Goal: Task Accomplishment & Management: Complete application form

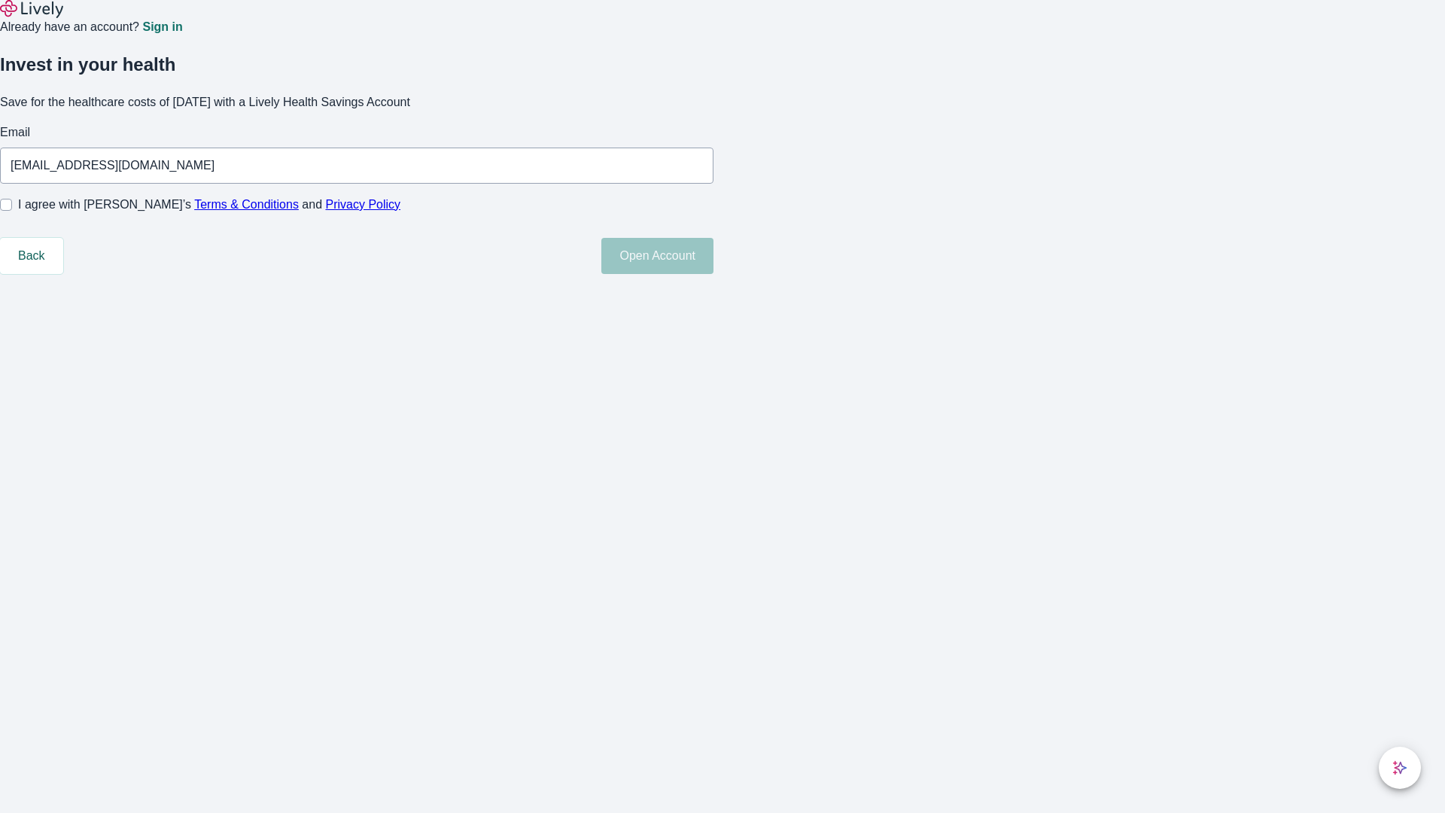
click at [12, 211] on input "I agree with Lively’s Terms & Conditions and Privacy Policy" at bounding box center [6, 205] width 12 height 12
checkbox input "true"
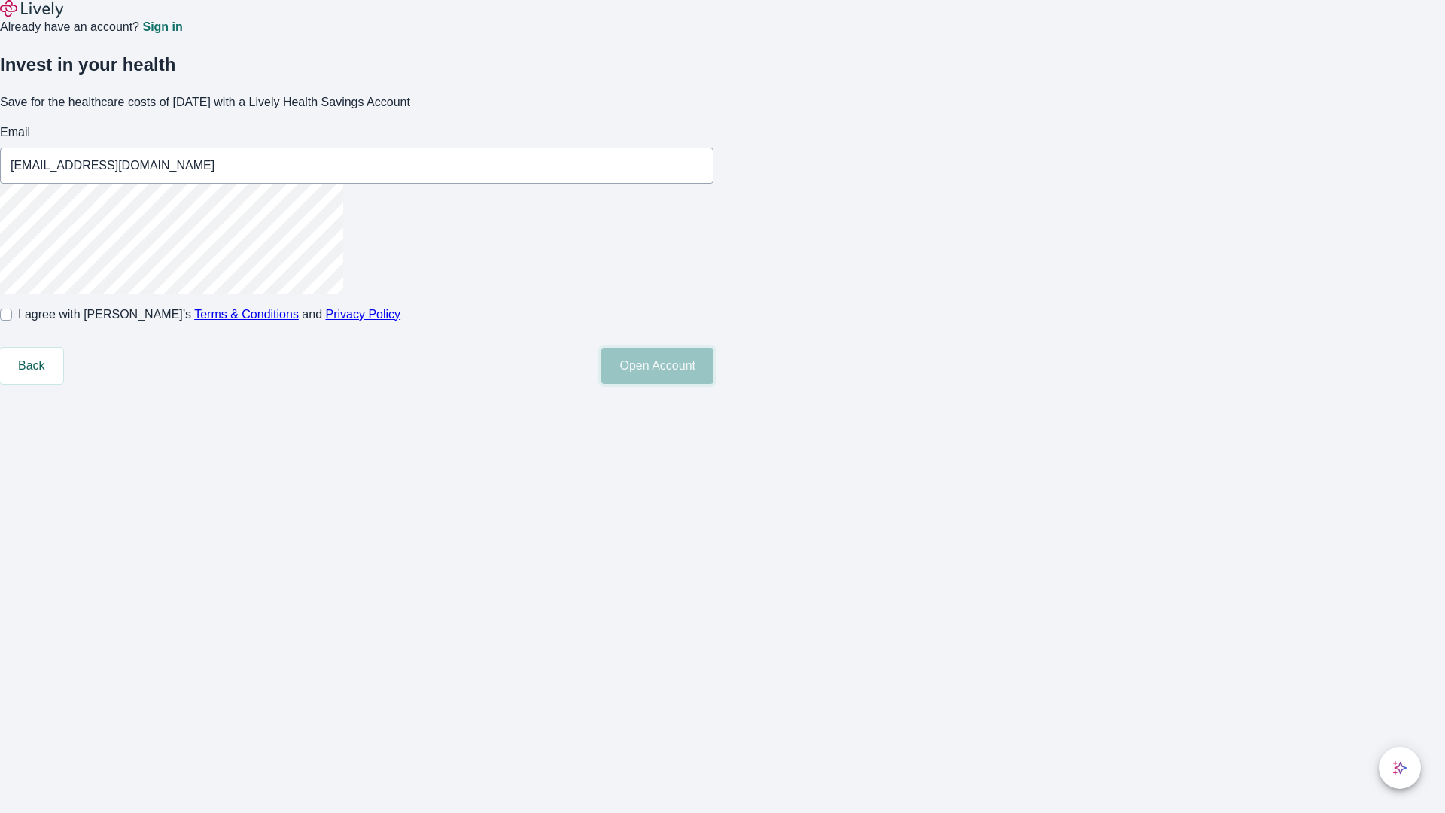
click at [714, 384] on button "Open Account" at bounding box center [657, 366] width 112 height 36
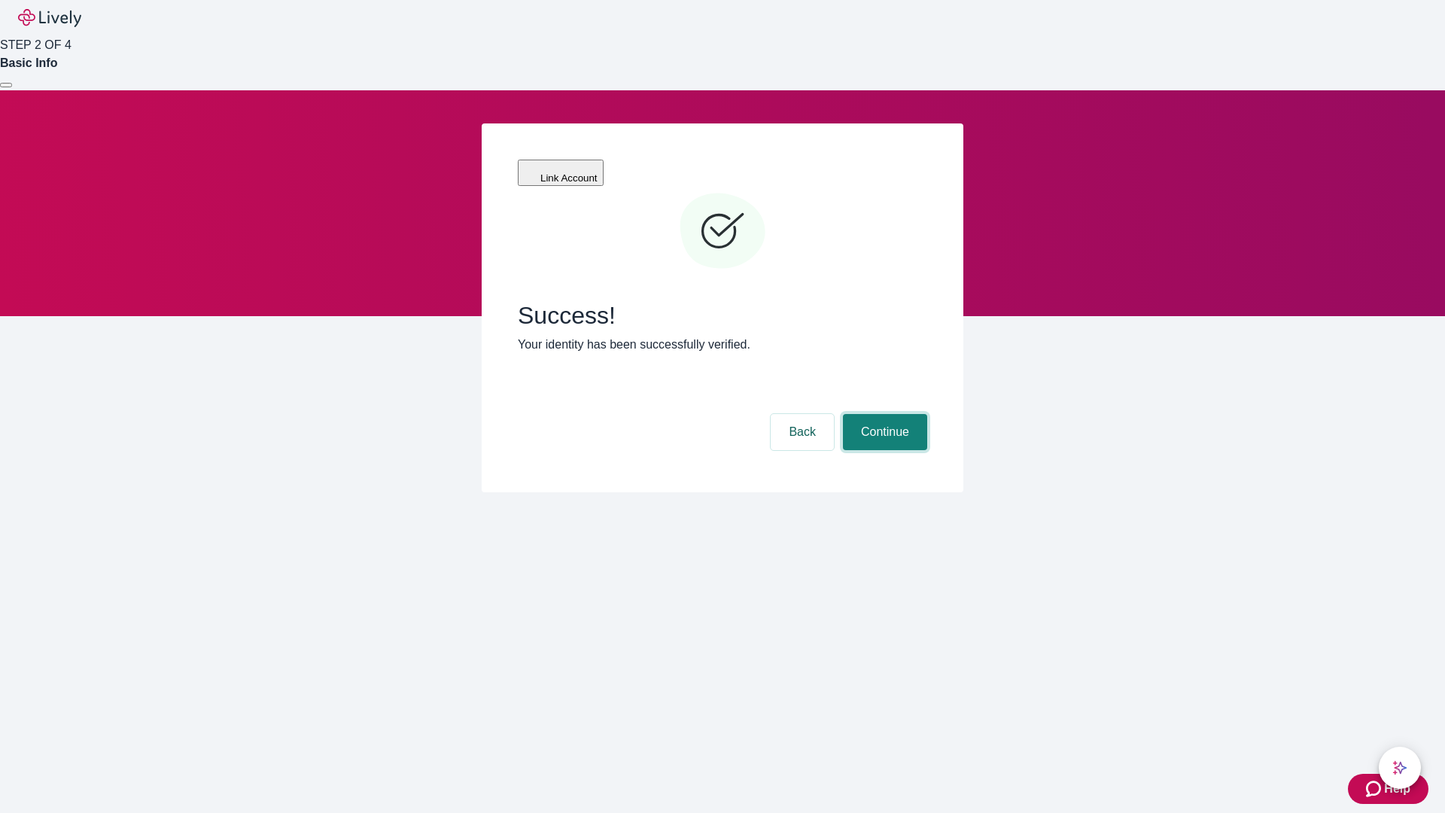
click at [883, 414] on button "Continue" at bounding box center [885, 432] width 84 height 36
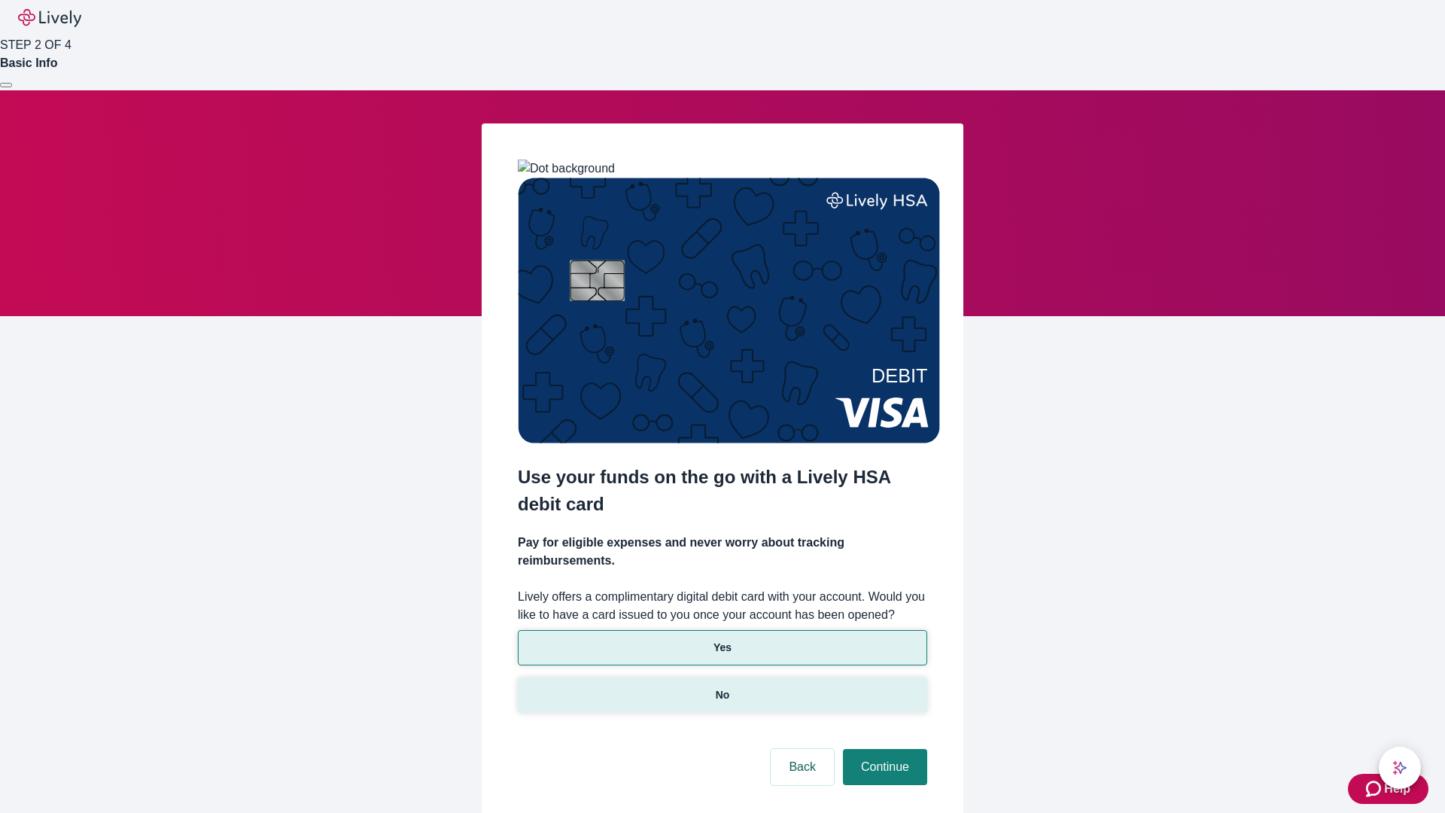
click at [722, 687] on p "No" at bounding box center [723, 695] width 14 height 16
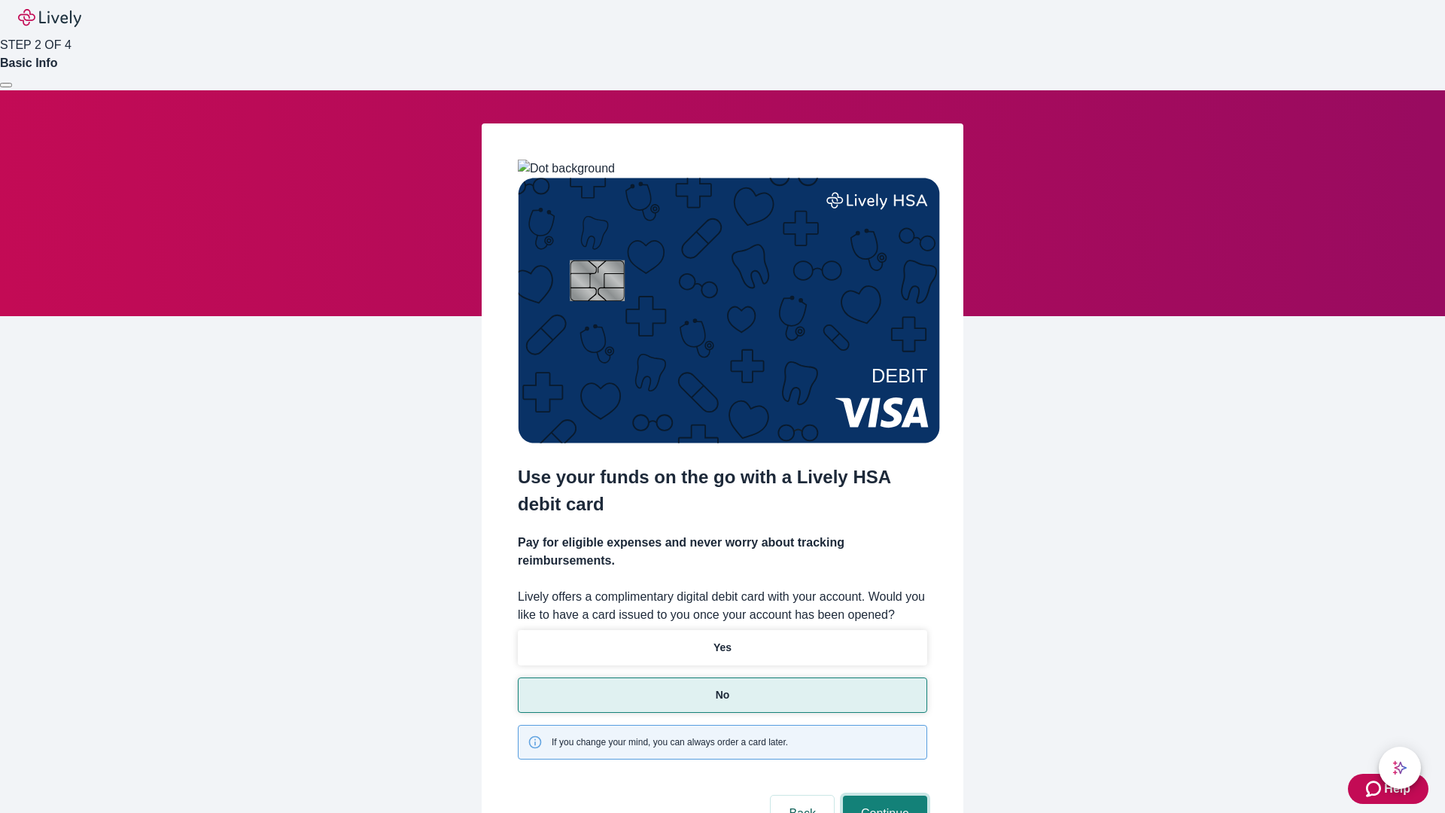
click at [883, 796] on button "Continue" at bounding box center [885, 814] width 84 height 36
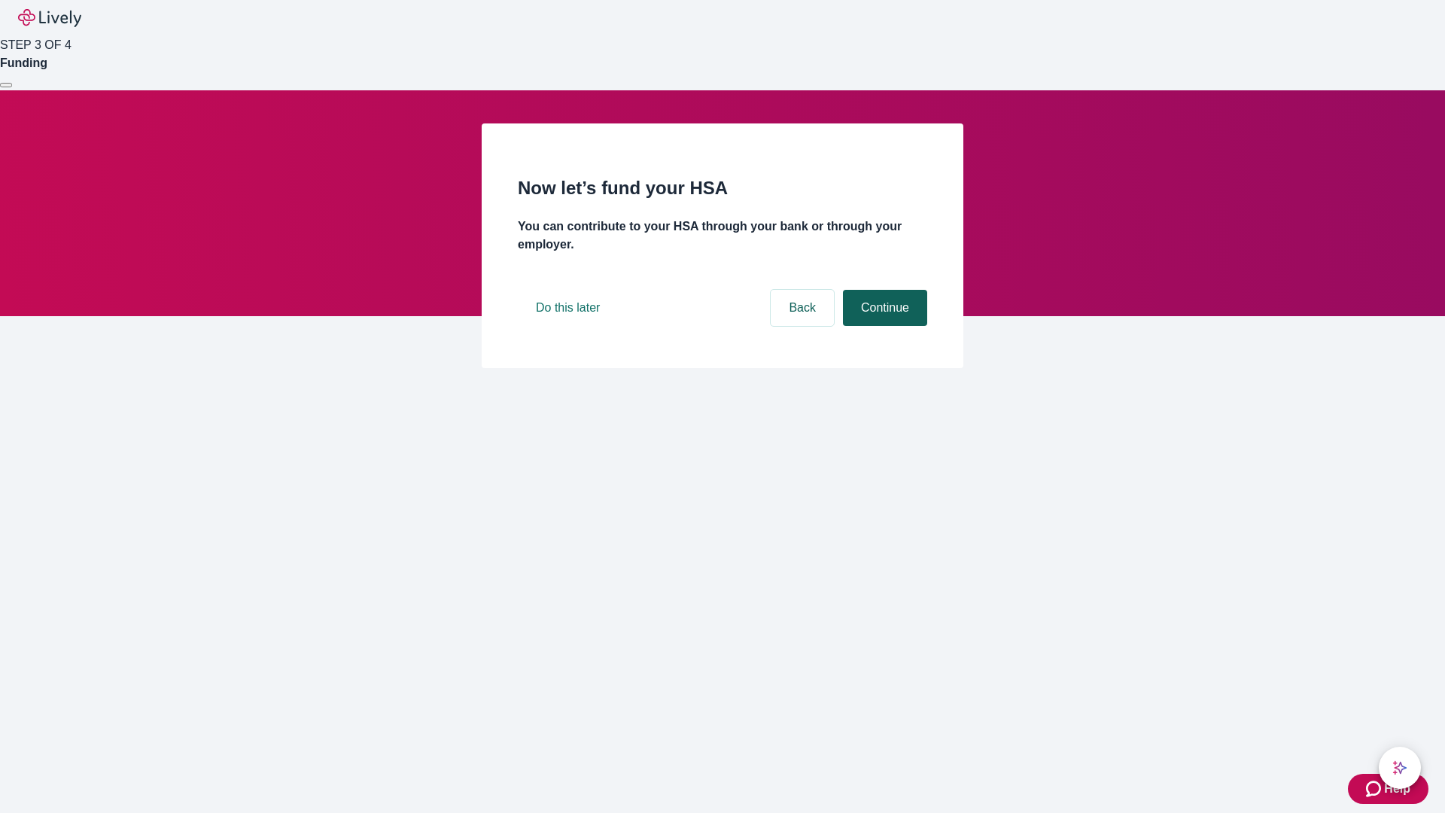
click at [883, 326] on button "Continue" at bounding box center [885, 308] width 84 height 36
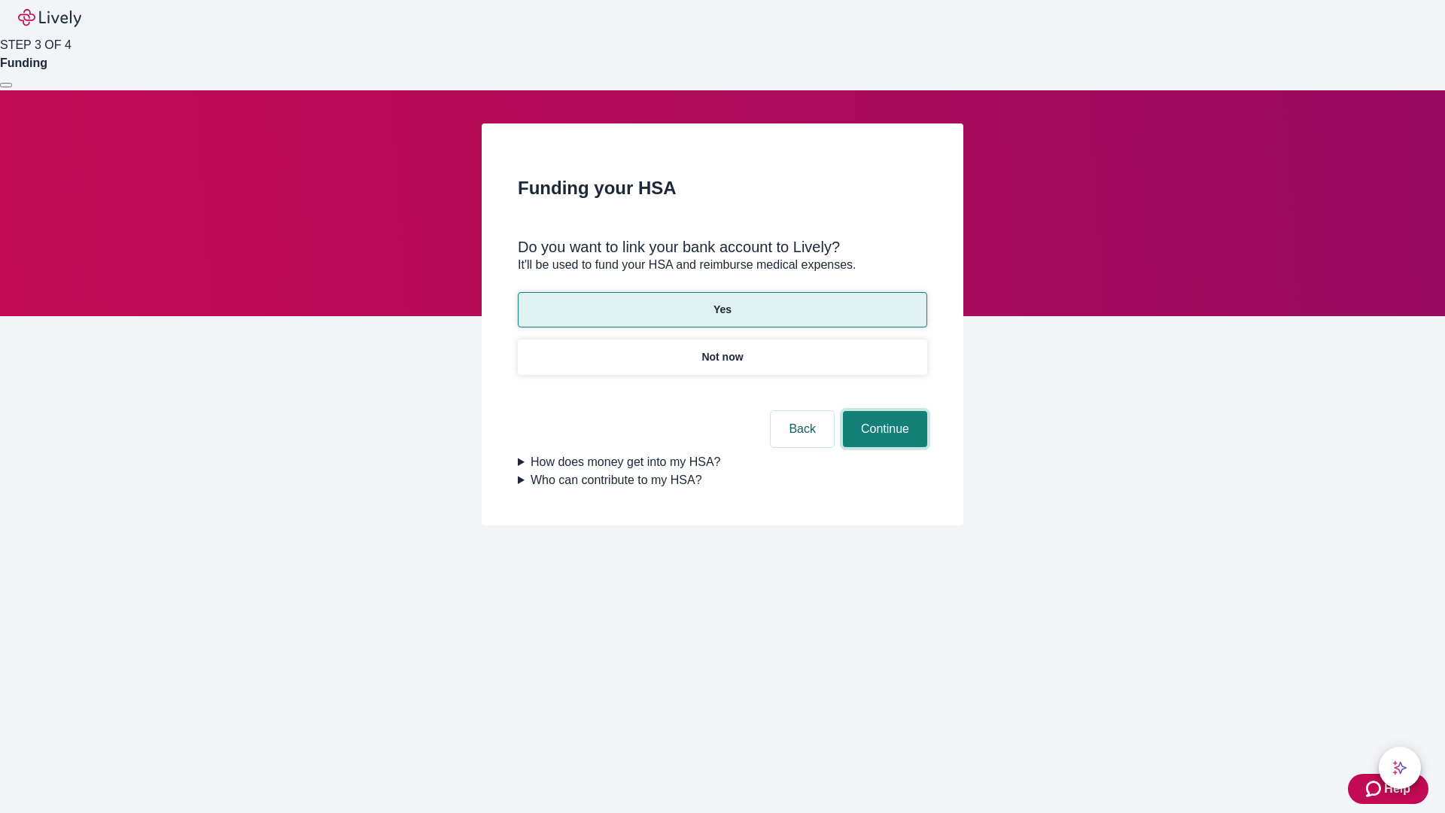
click at [883, 411] on button "Continue" at bounding box center [885, 429] width 84 height 36
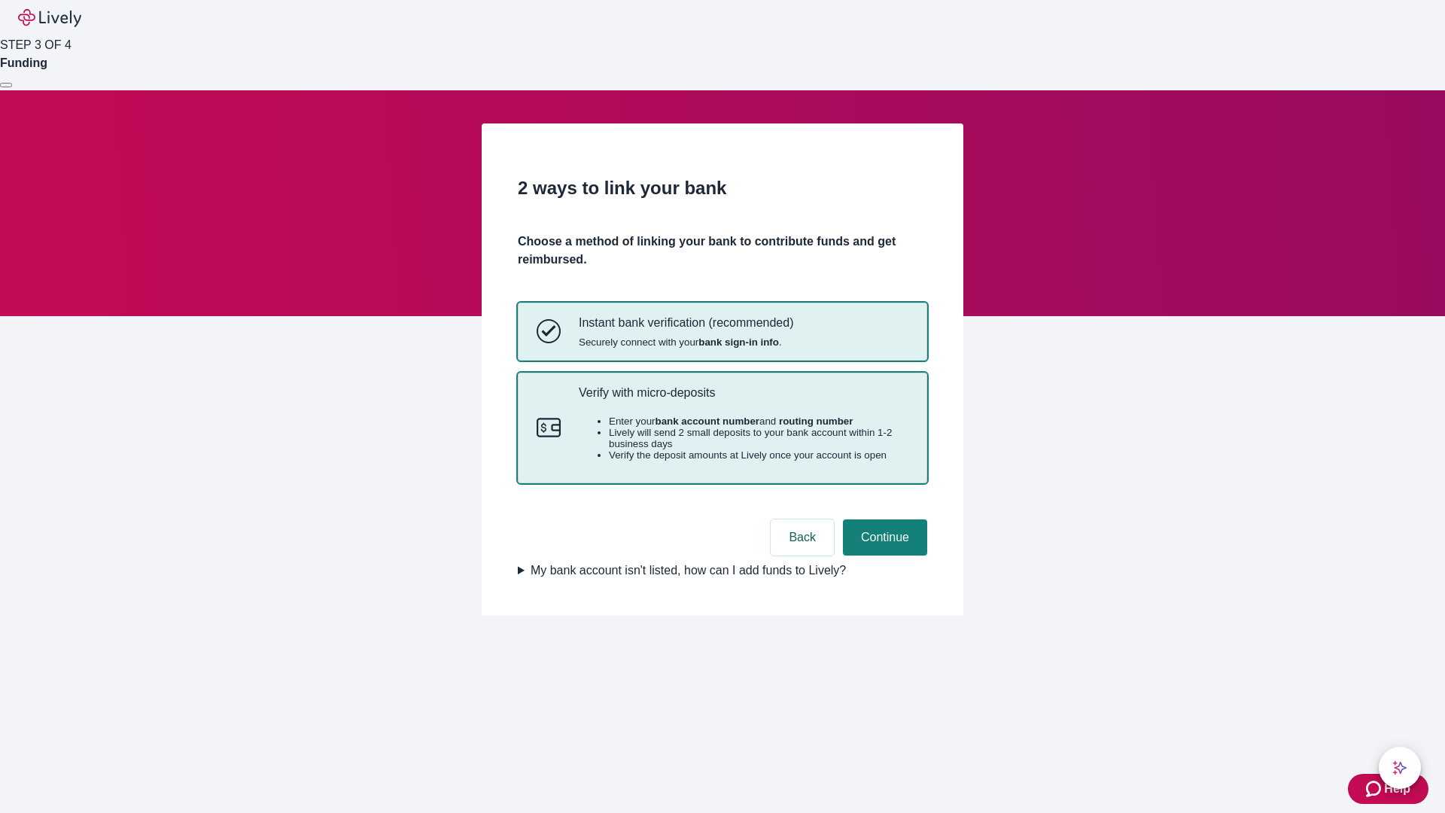
click at [743, 400] on p "Verify with micro-deposits" at bounding box center [744, 392] width 330 height 14
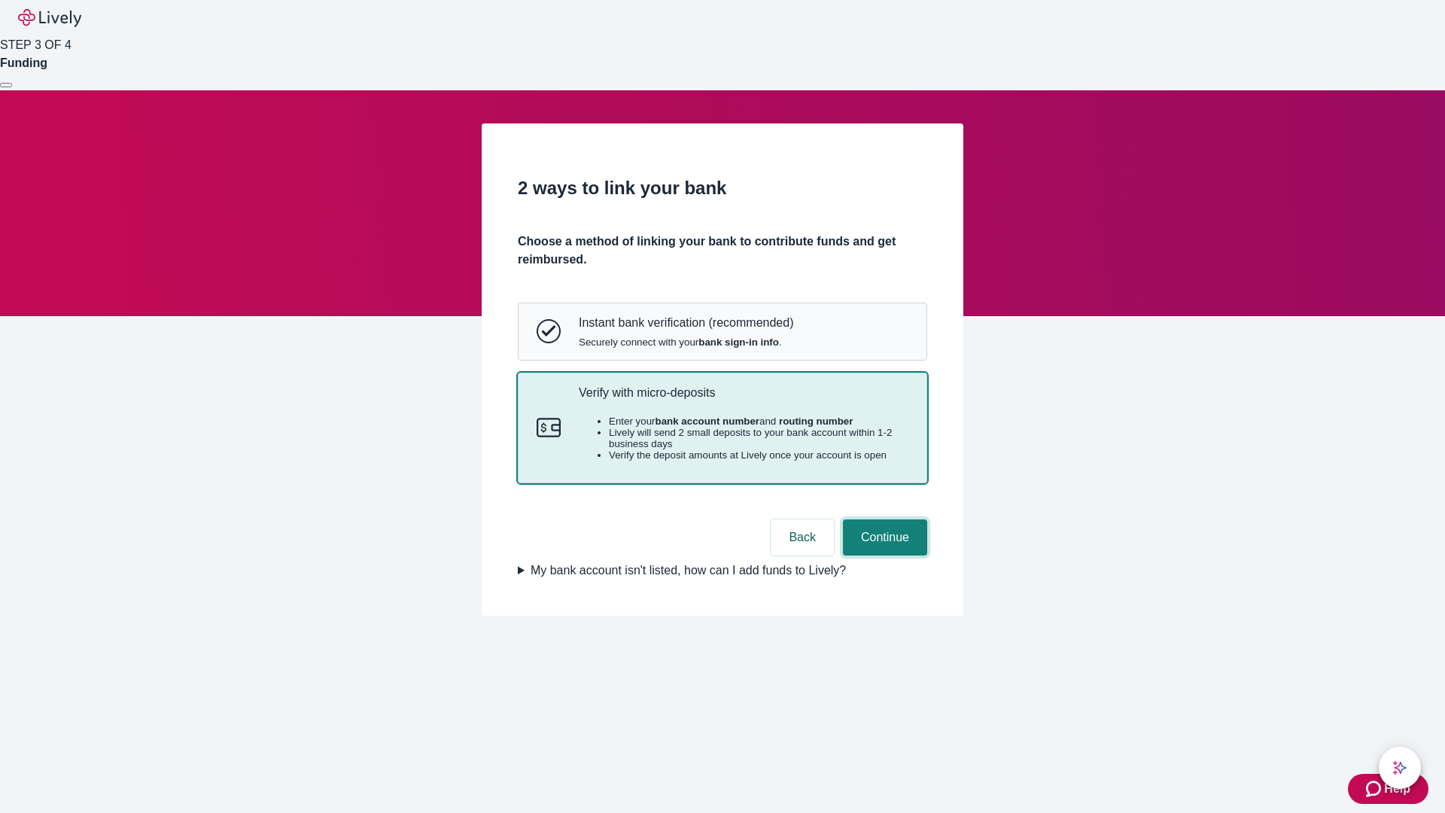
click at [883, 556] on button "Continue" at bounding box center [885, 537] width 84 height 36
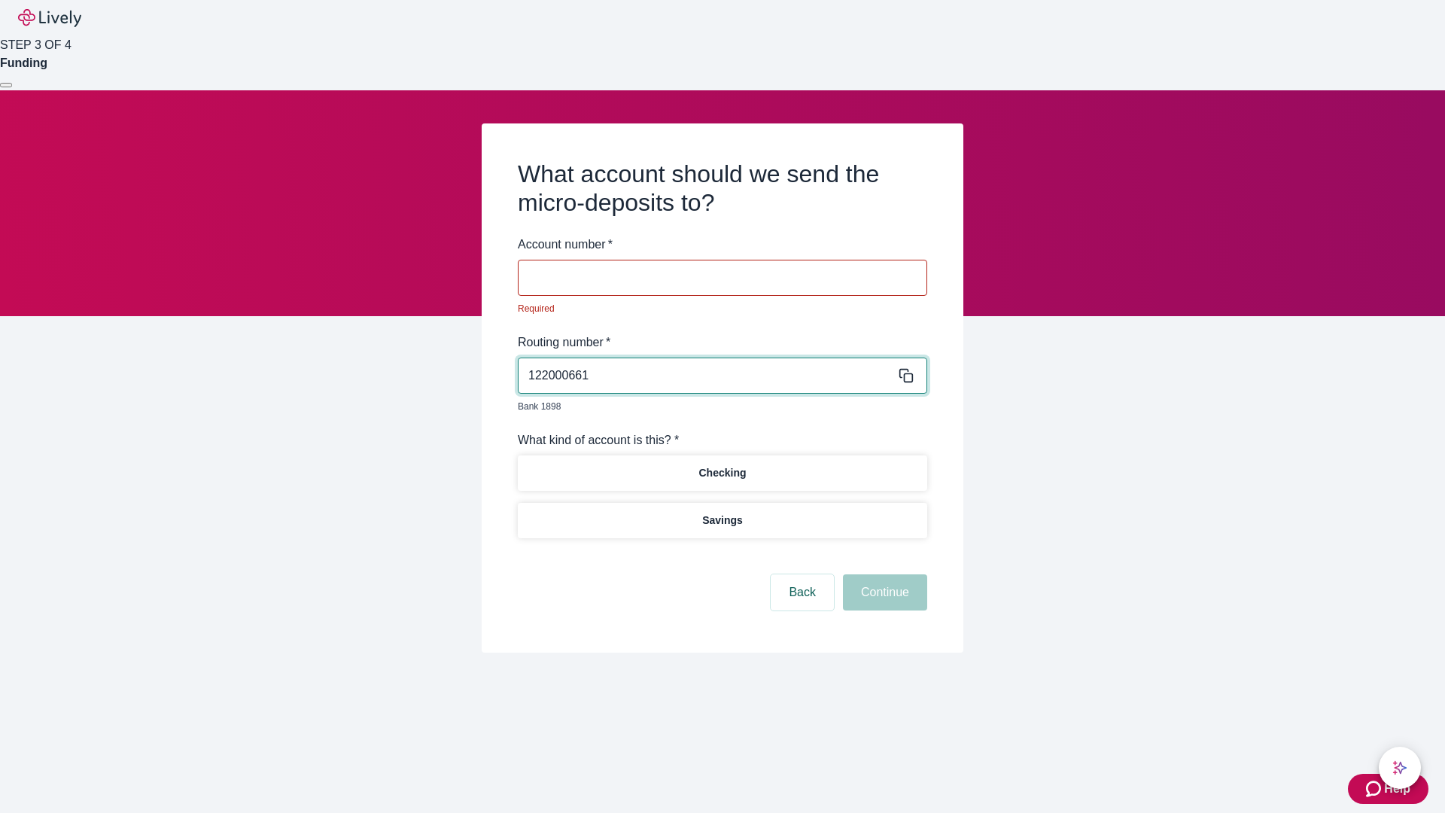
type input "122000661"
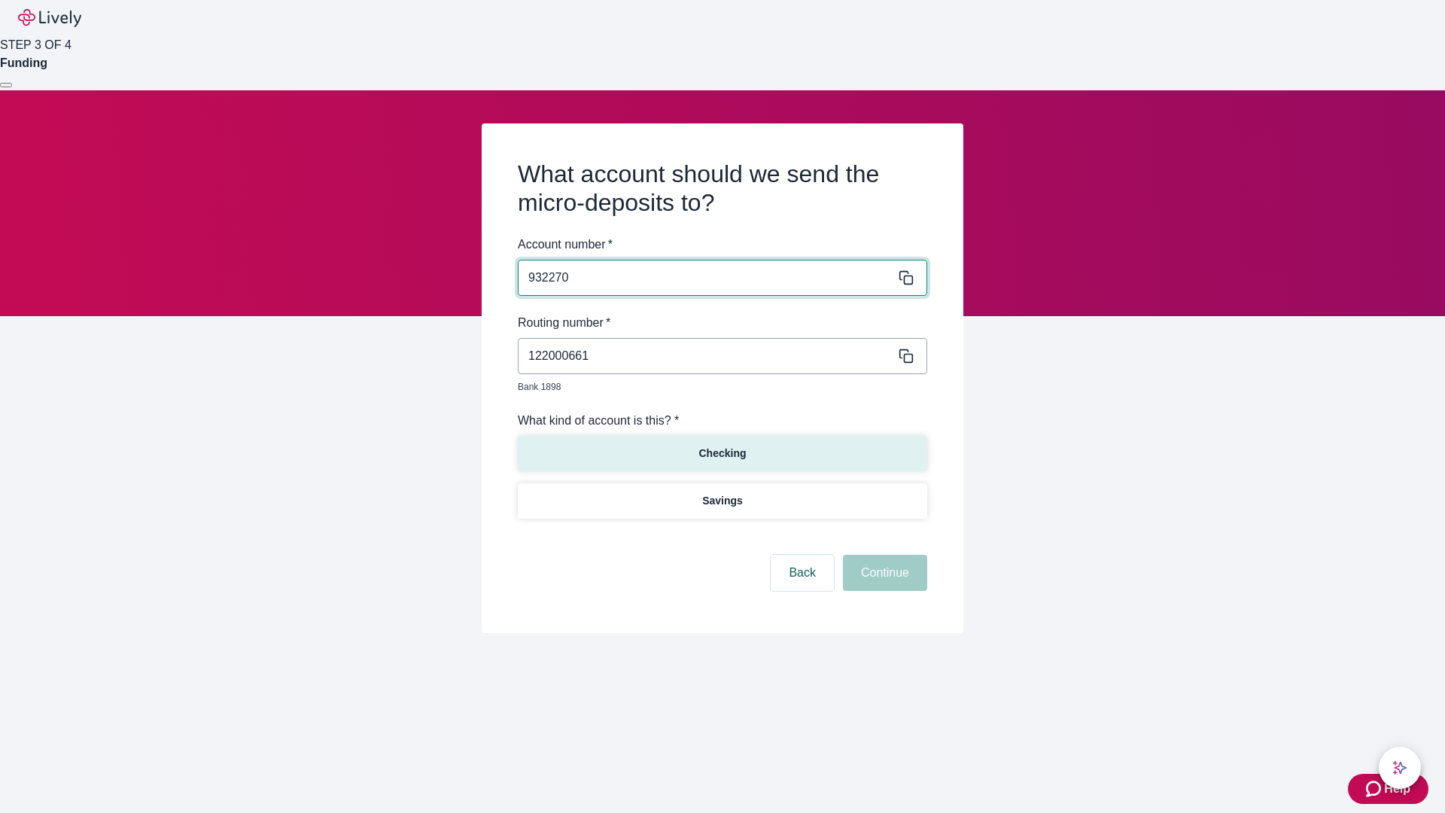
type input "932270"
click at [722, 446] on p "Checking" at bounding box center [722, 454] width 47 height 16
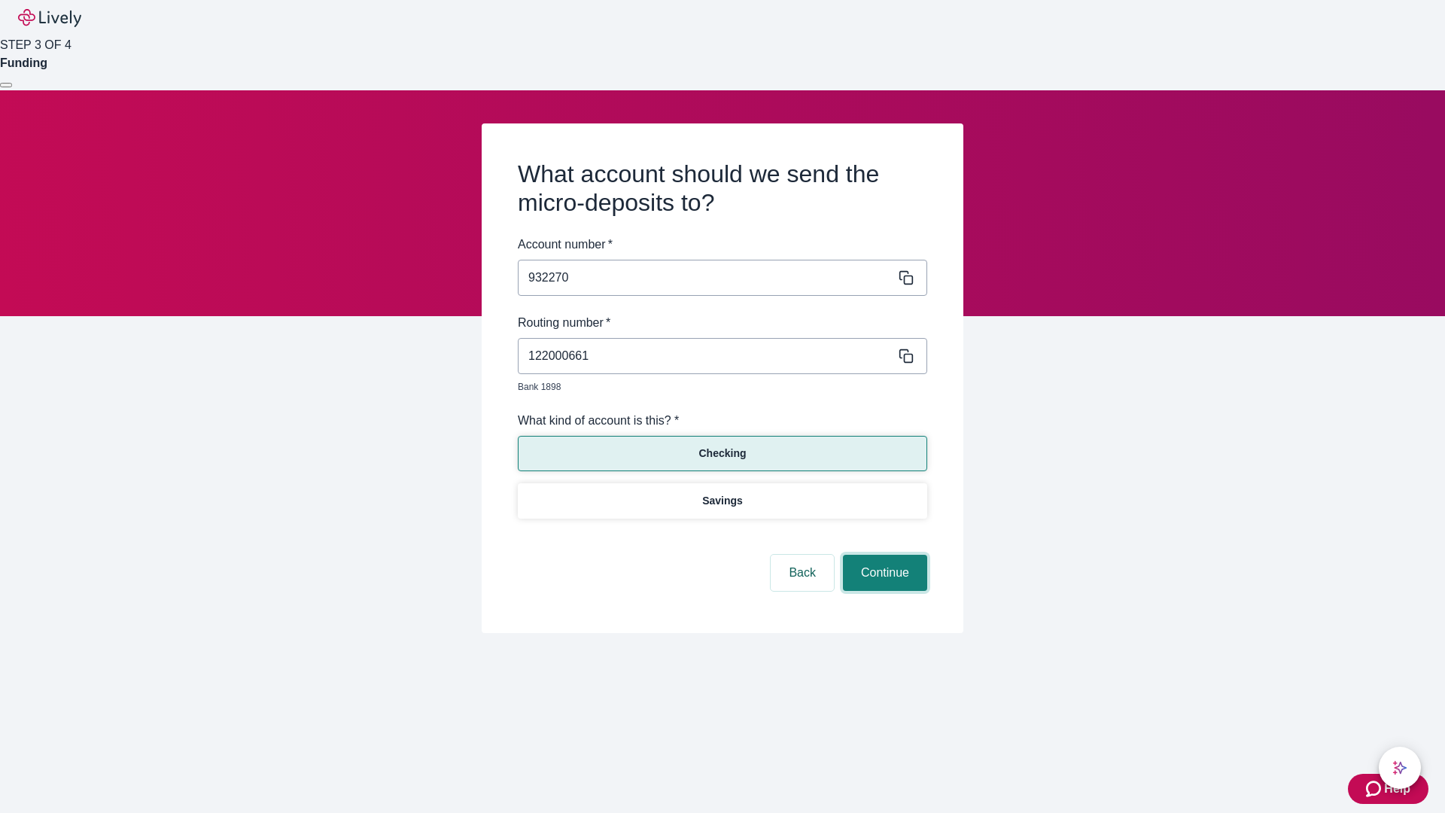
click at [883, 556] on button "Continue" at bounding box center [885, 573] width 84 height 36
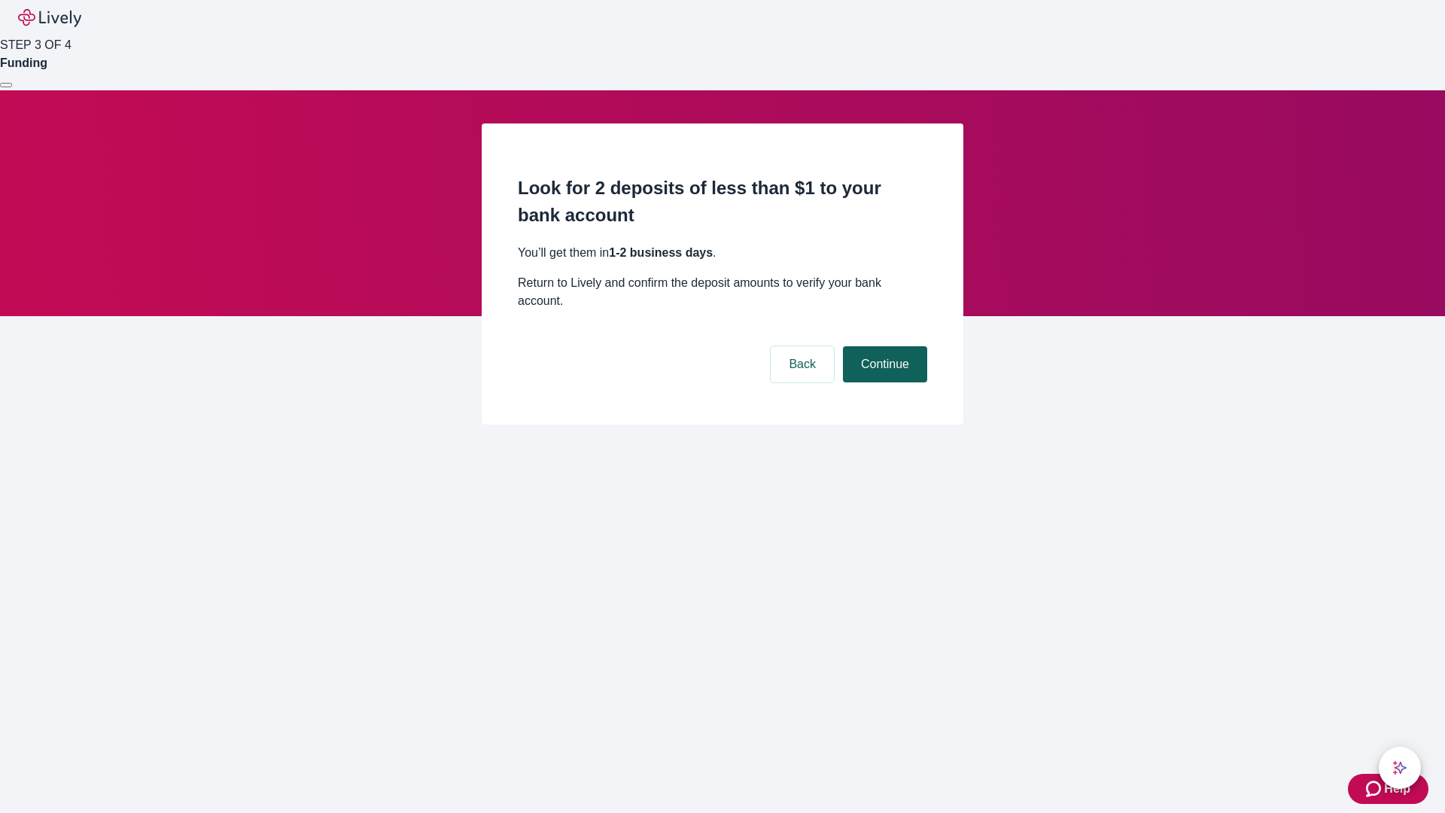
click at [883, 346] on button "Continue" at bounding box center [885, 364] width 84 height 36
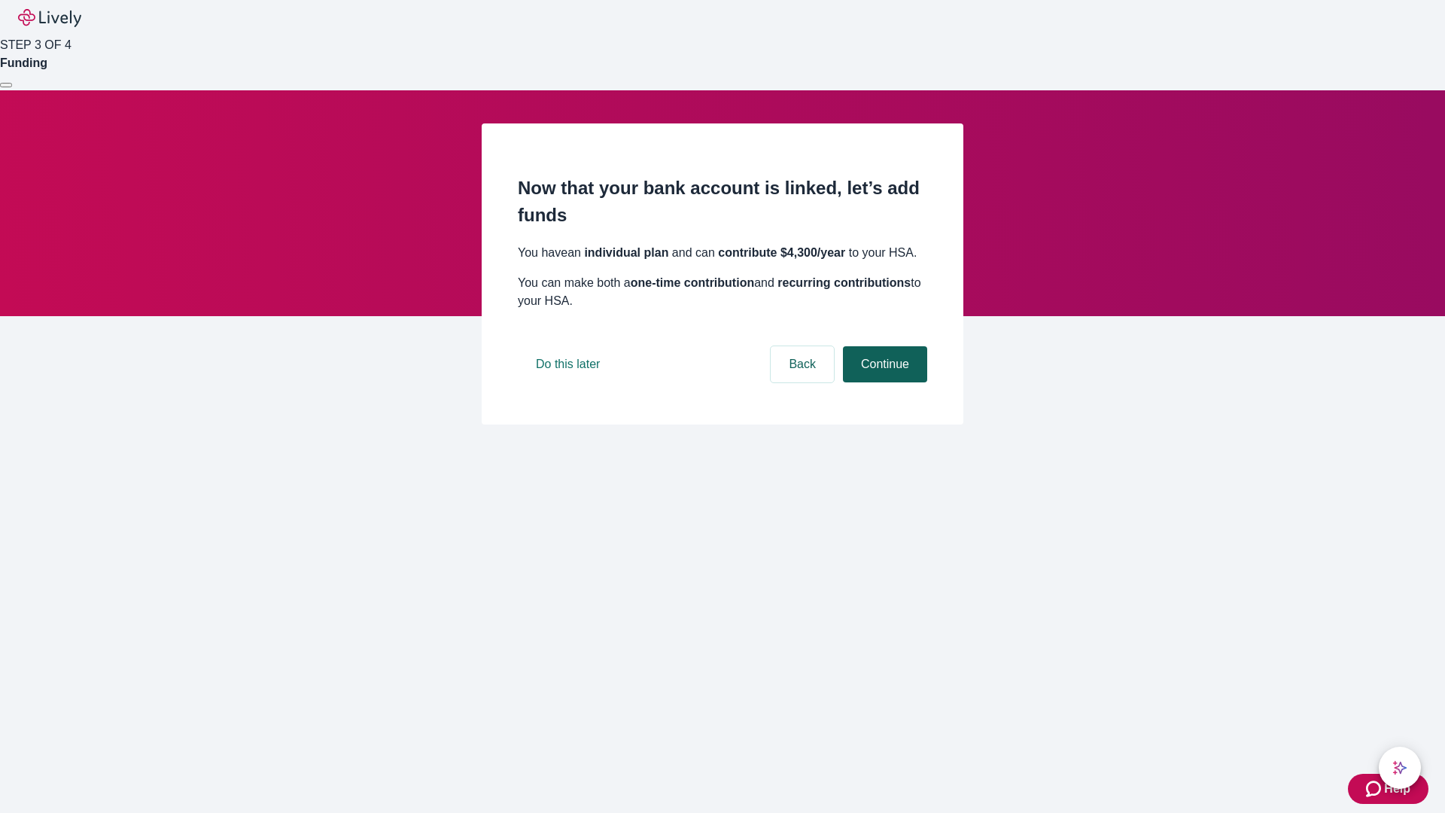
click at [883, 382] on button "Continue" at bounding box center [885, 364] width 84 height 36
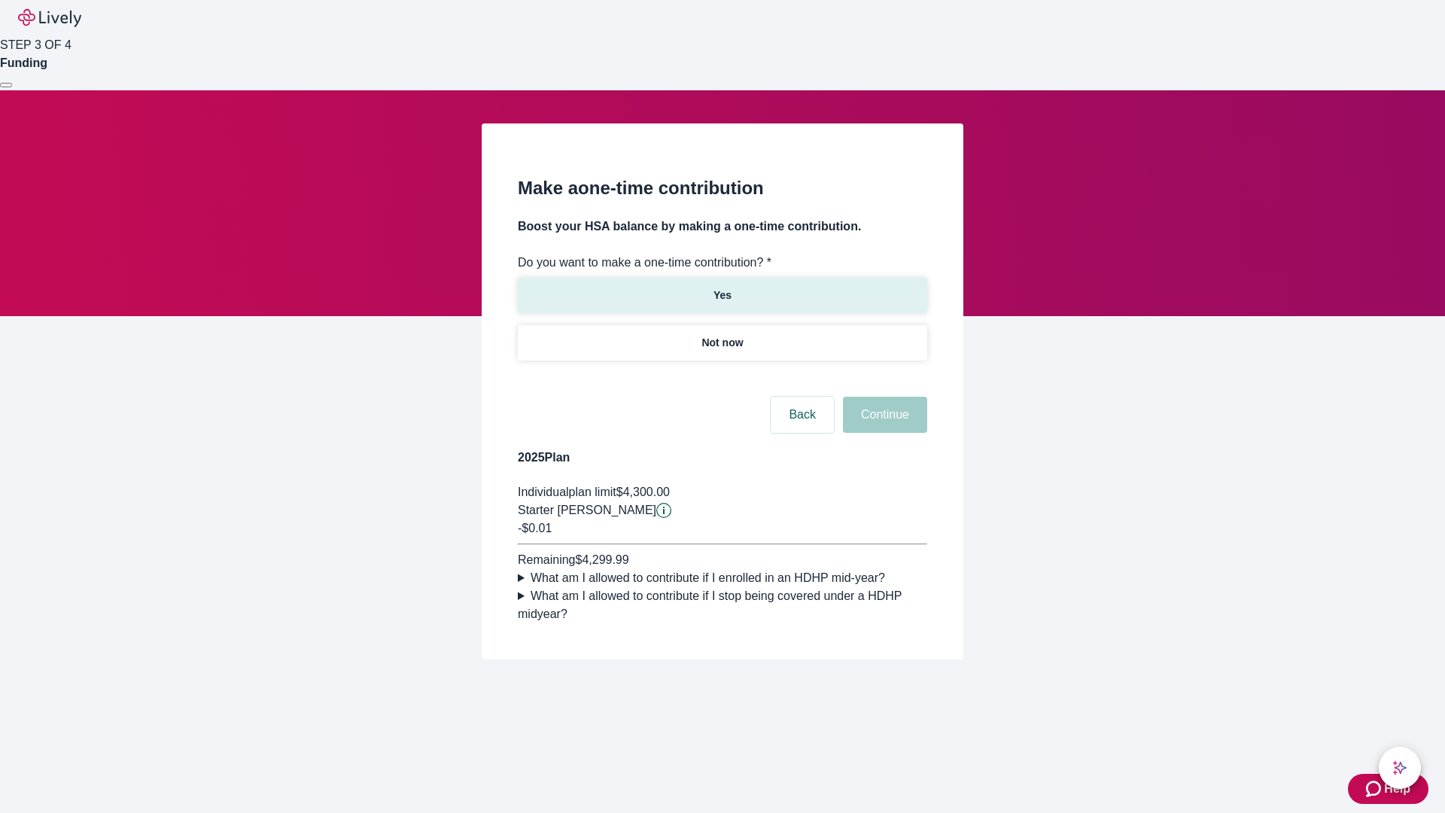
click at [722, 288] on p "Yes" at bounding box center [723, 296] width 18 height 16
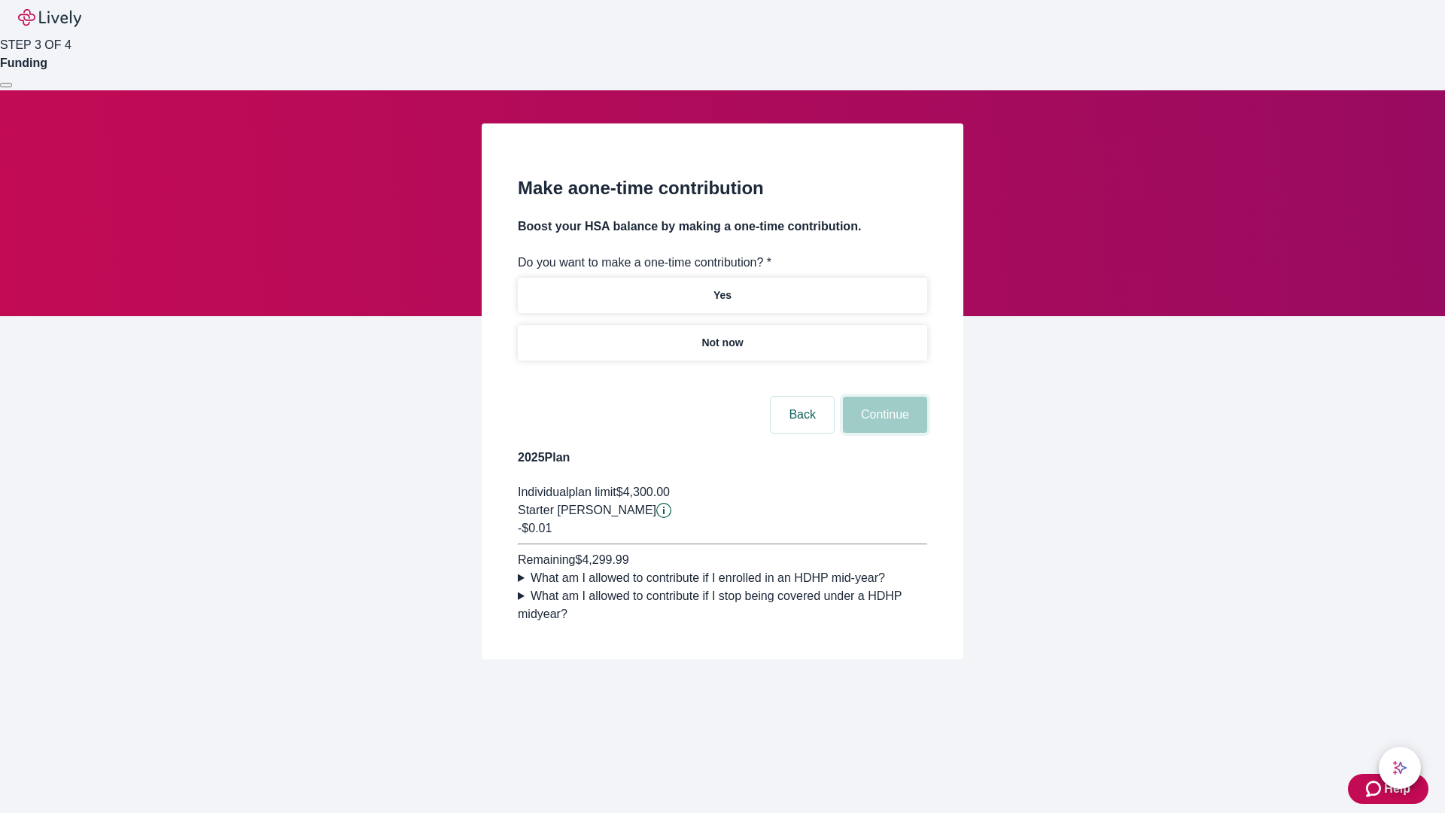
click at [883, 433] on button "Continue" at bounding box center [885, 415] width 84 height 36
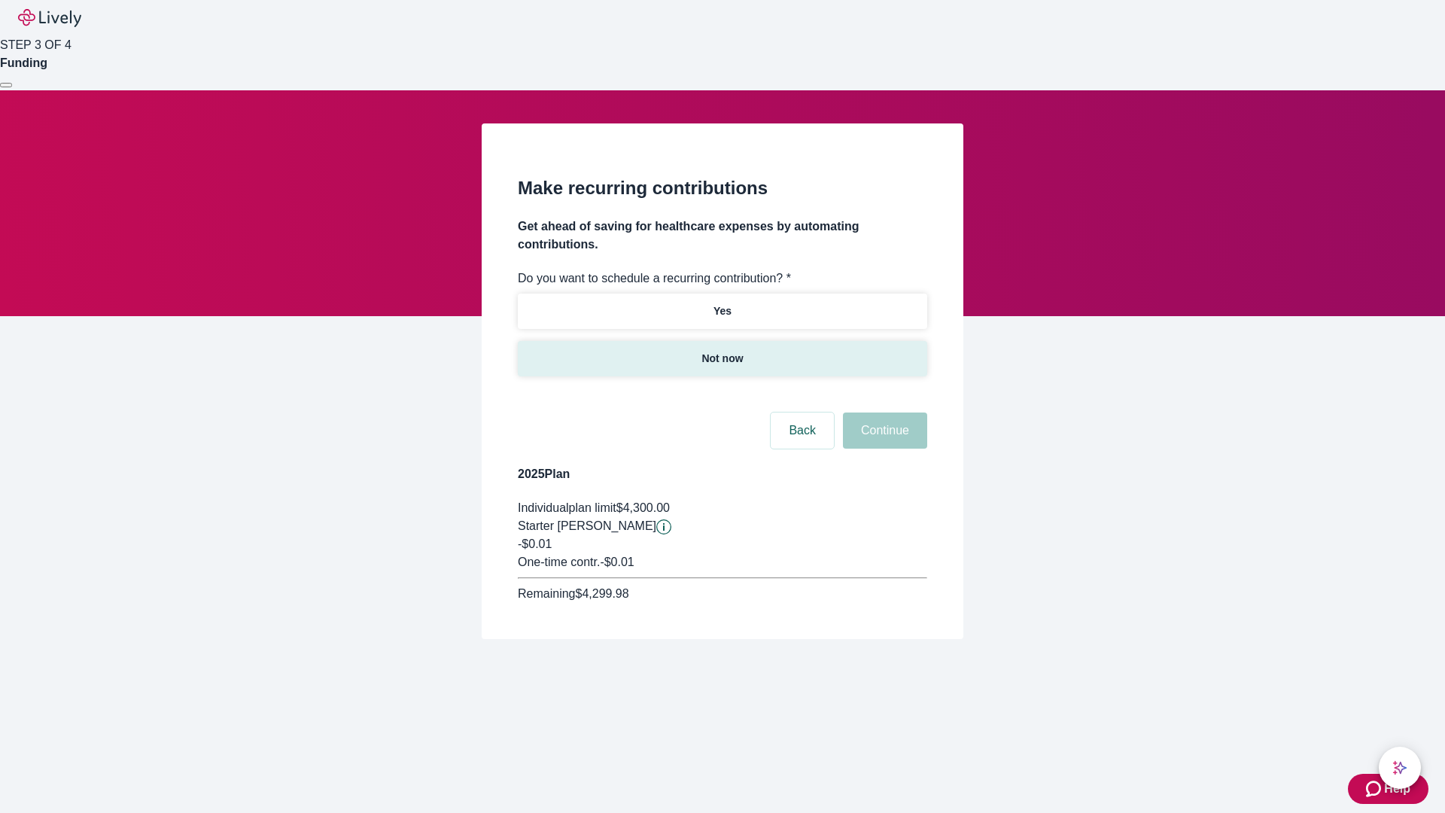
click at [722, 351] on p "Not now" at bounding box center [722, 359] width 41 height 16
click at [883, 413] on button "Continue" at bounding box center [885, 431] width 84 height 36
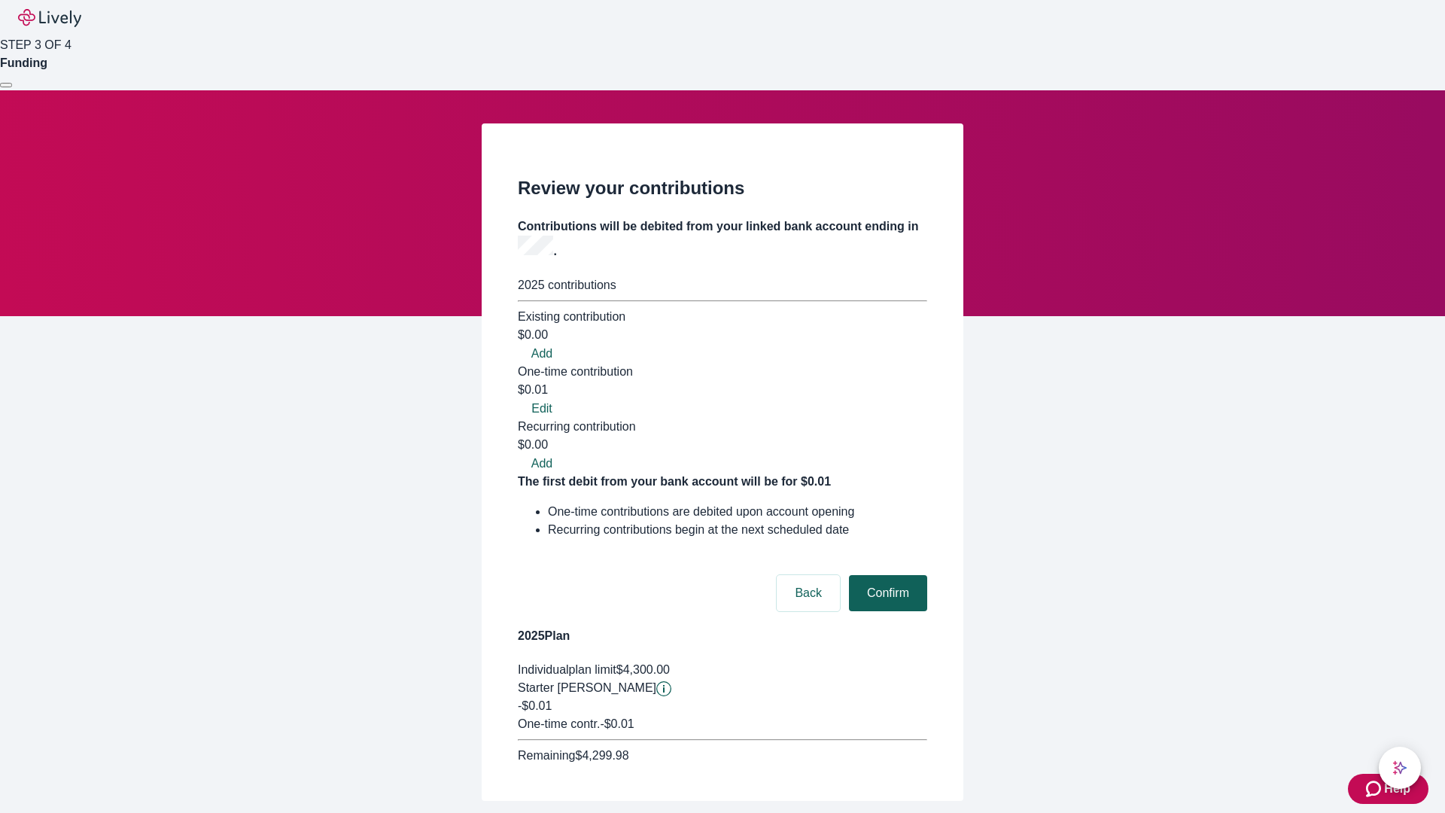
click at [886, 575] on button "Confirm" at bounding box center [888, 593] width 78 height 36
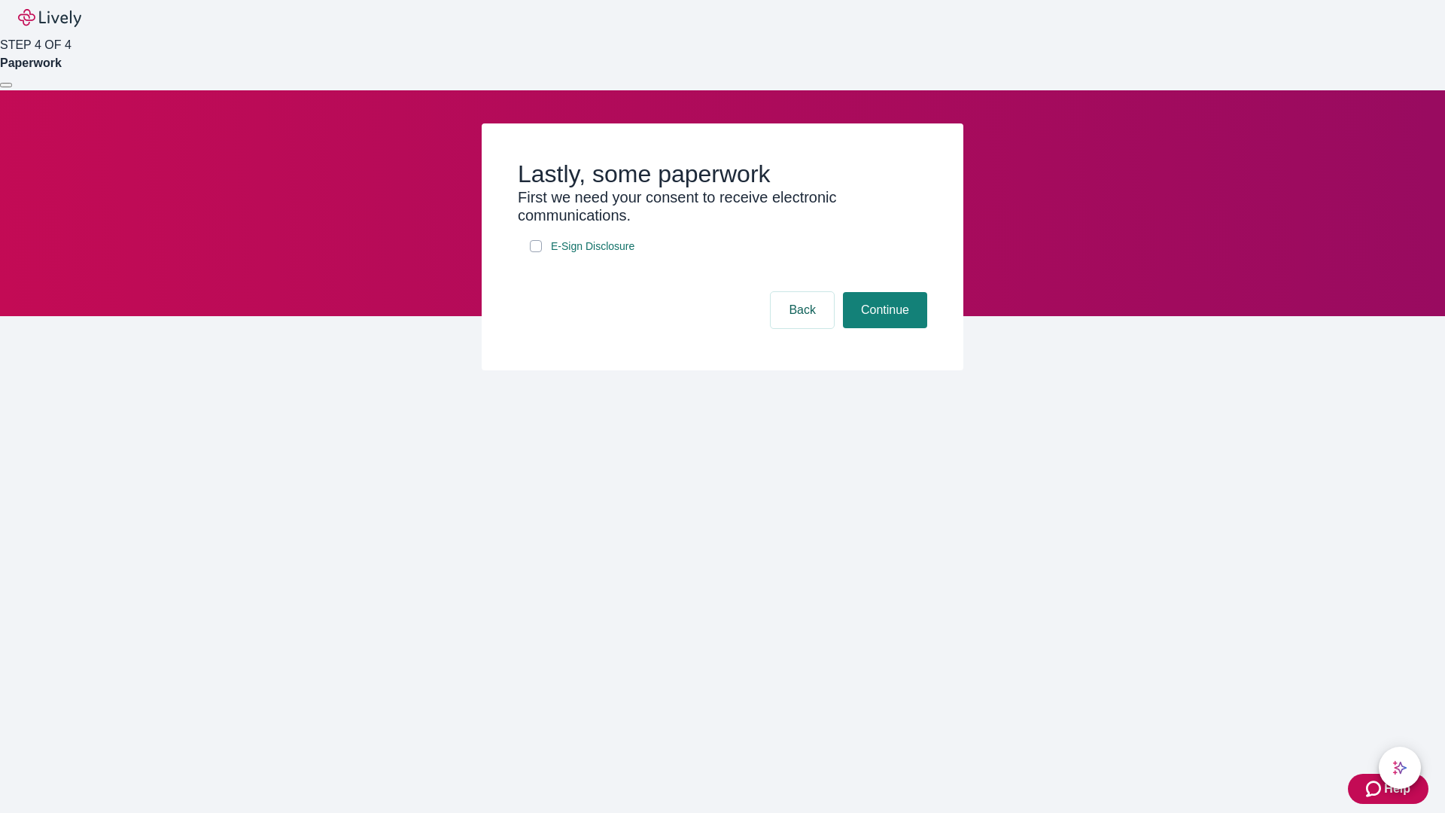
click at [536, 252] on input "E-Sign Disclosure" at bounding box center [536, 246] width 12 height 12
checkbox input "true"
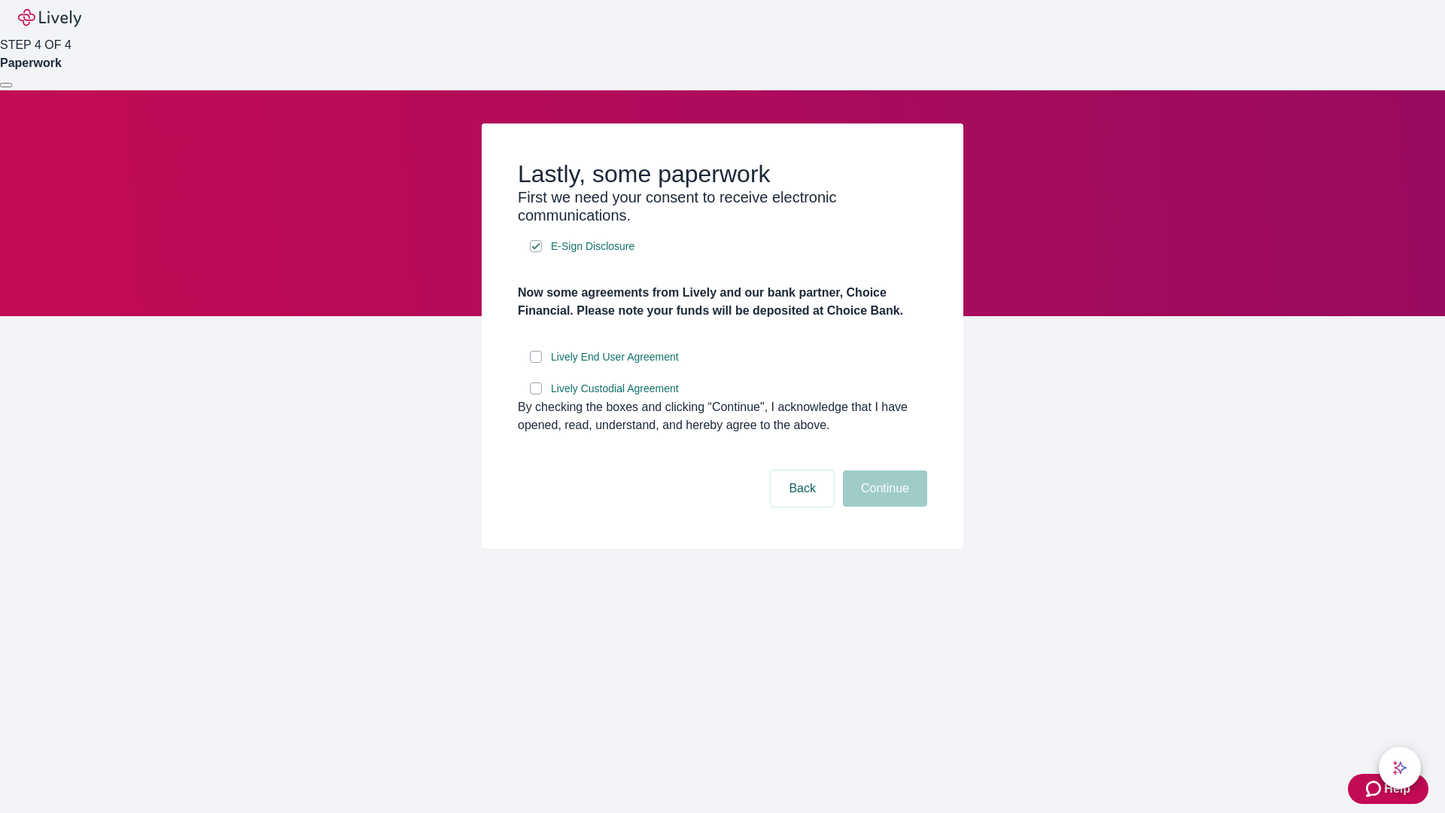
click at [536, 363] on input "Lively End User Agreement" at bounding box center [536, 357] width 12 height 12
checkbox input "true"
click at [536, 394] on input "Lively Custodial Agreement" at bounding box center [536, 388] width 12 height 12
checkbox input "true"
click at [883, 507] on button "Continue" at bounding box center [885, 488] width 84 height 36
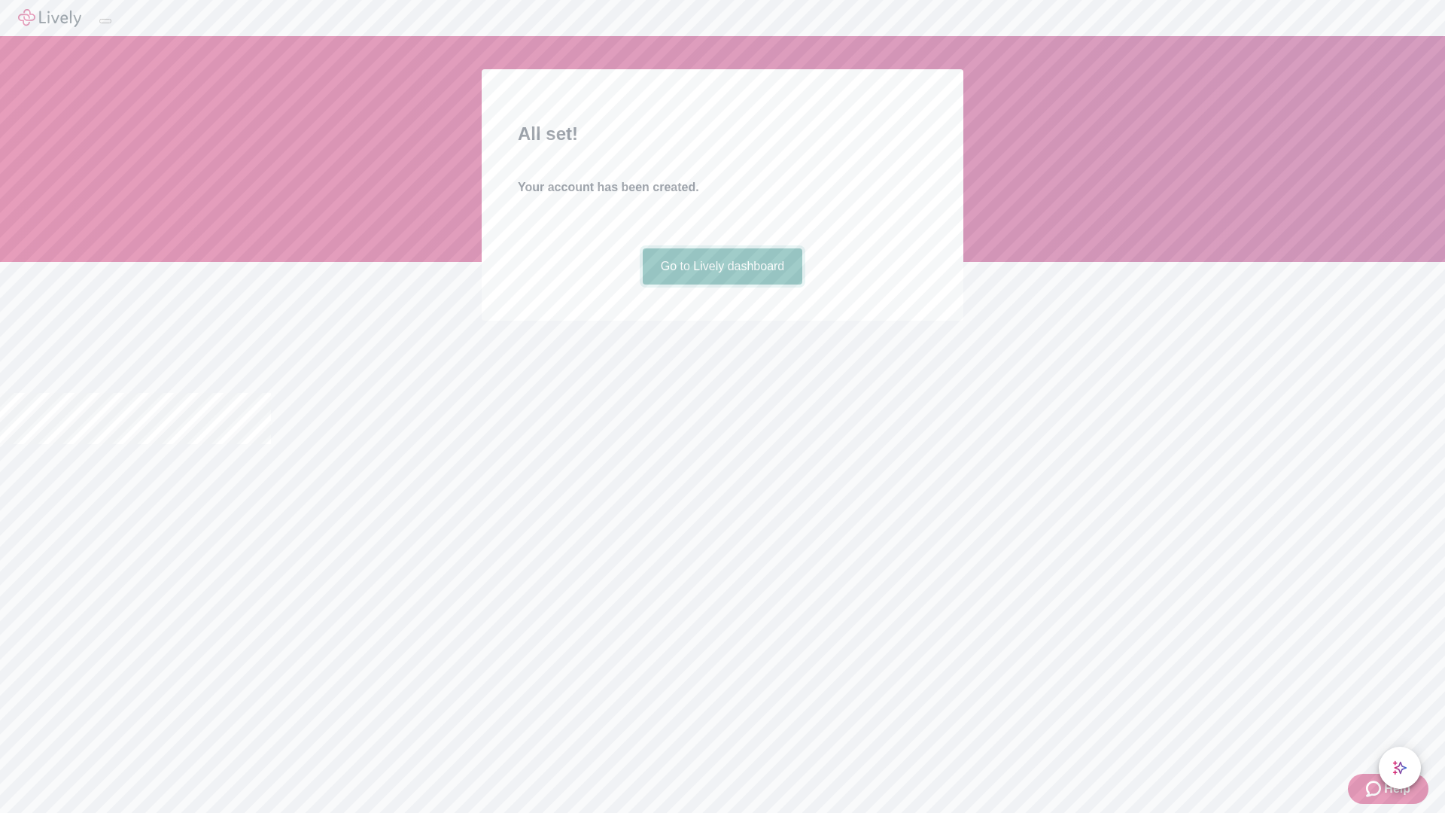
click at [722, 285] on link "Go to Lively dashboard" at bounding box center [723, 266] width 160 height 36
